Goal: Find specific page/section: Find specific page/section

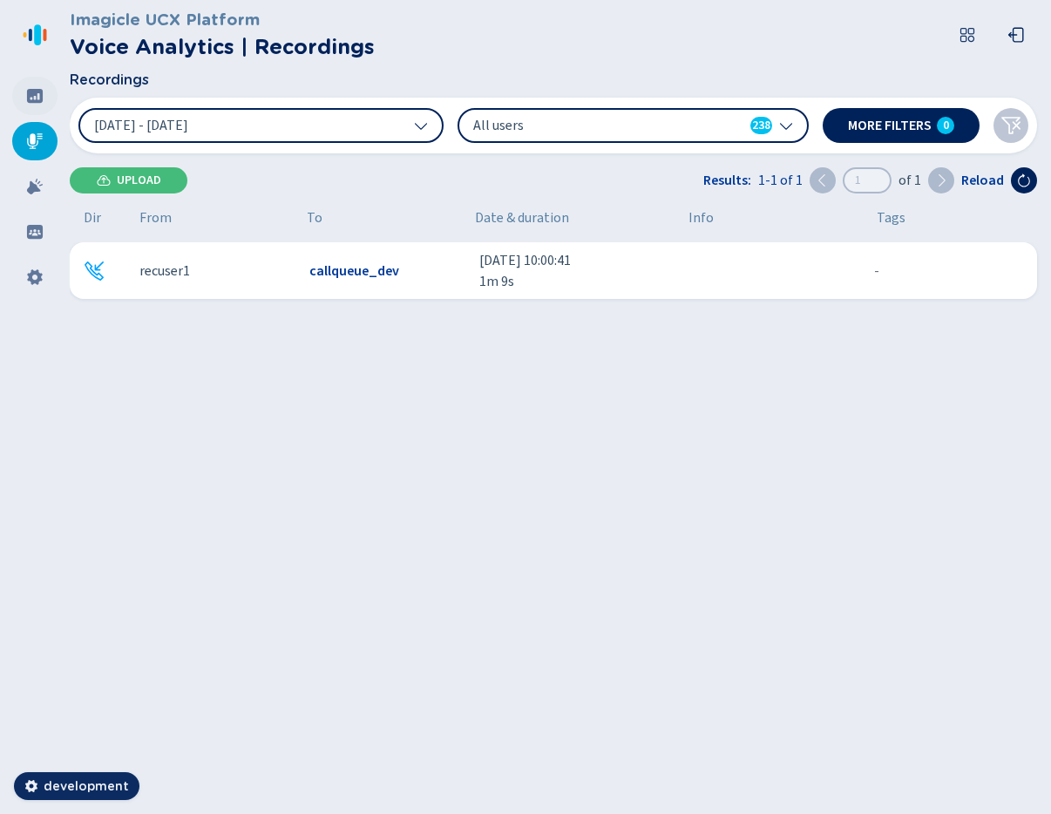
click at [41, 109] on div at bounding box center [34, 96] width 45 height 38
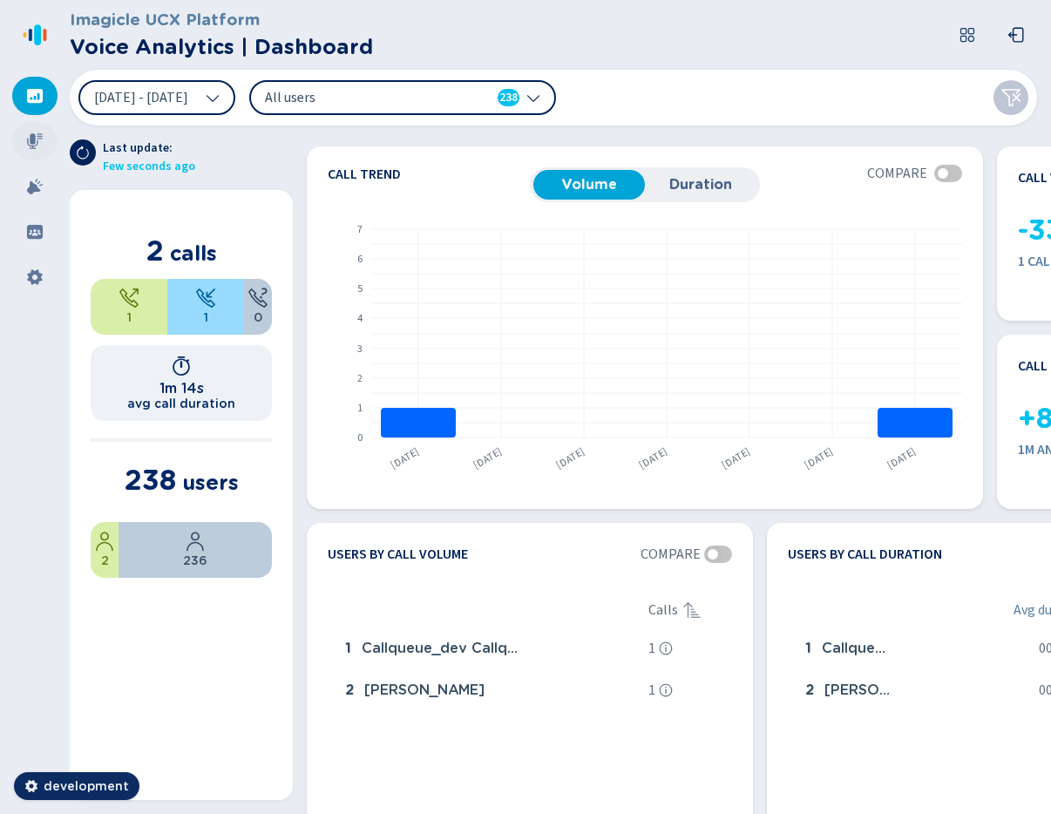
click at [43, 145] on icon at bounding box center [34, 140] width 17 height 17
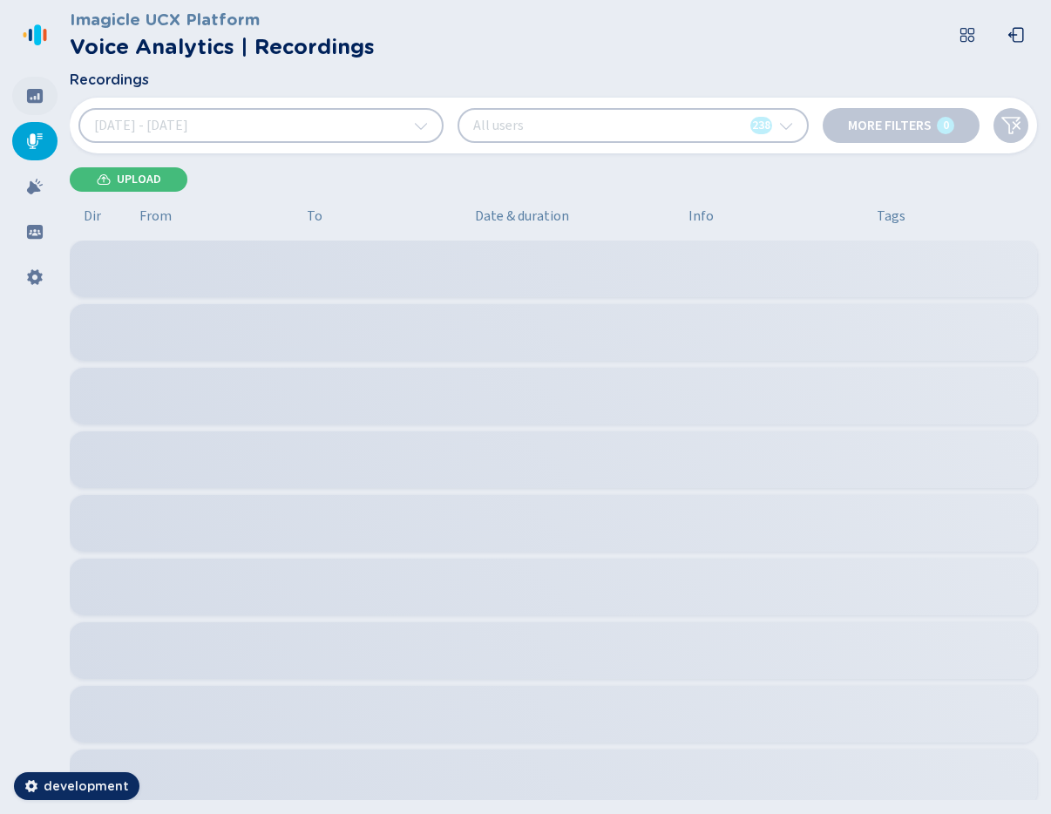
click at [34, 101] on icon at bounding box center [35, 96] width 16 height 14
